Goal: Task Accomplishment & Management: Use online tool/utility

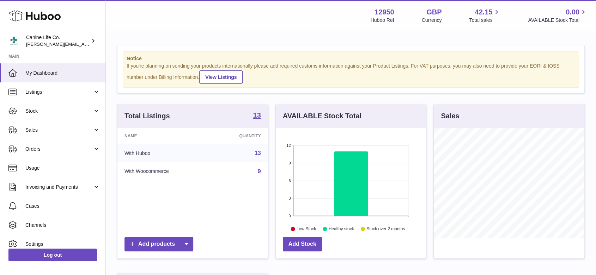
scroll to position [110, 150]
click at [44, 130] on span "Sales" at bounding box center [58, 130] width 67 height 7
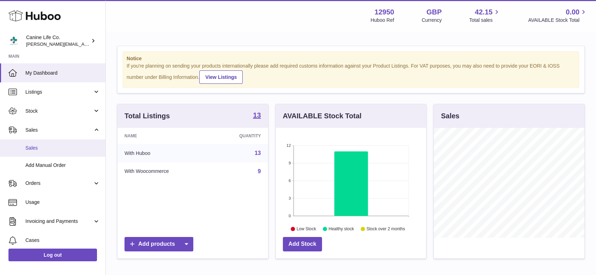
click at [37, 151] on span "Sales" at bounding box center [62, 148] width 75 height 7
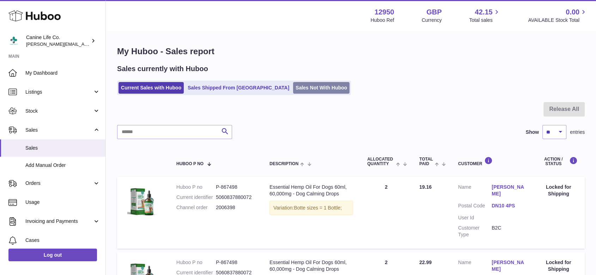
click at [298, 85] on link "Sales Not With Huboo" at bounding box center [321, 88] width 56 height 12
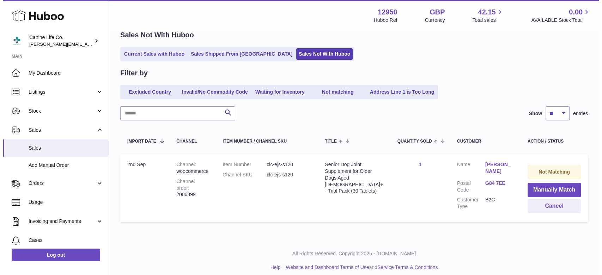
scroll to position [37, 0]
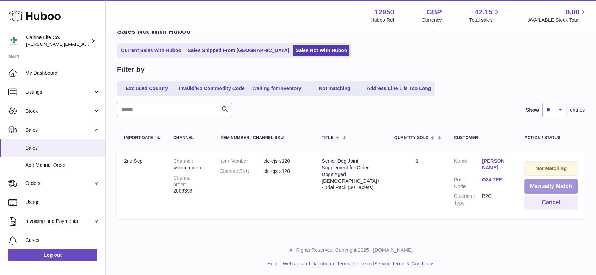
click at [557, 186] on button "Manually Match" at bounding box center [550, 186] width 53 height 14
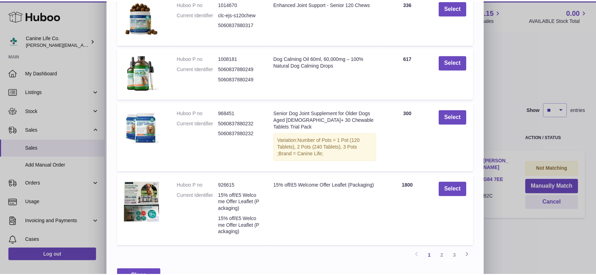
scroll to position [188, 0]
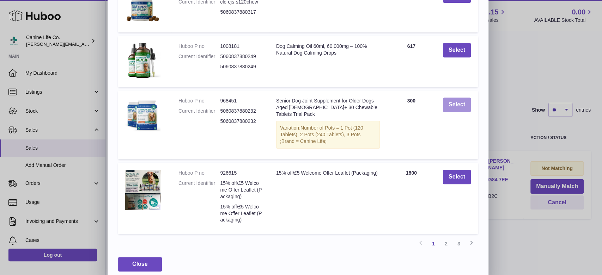
click at [462, 101] on button "Select" at bounding box center [457, 105] width 28 height 14
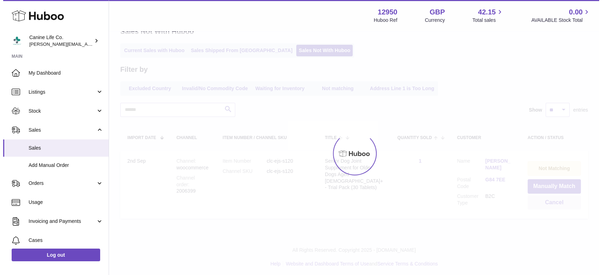
scroll to position [0, 0]
